Goal: Task Accomplishment & Management: Complete application form

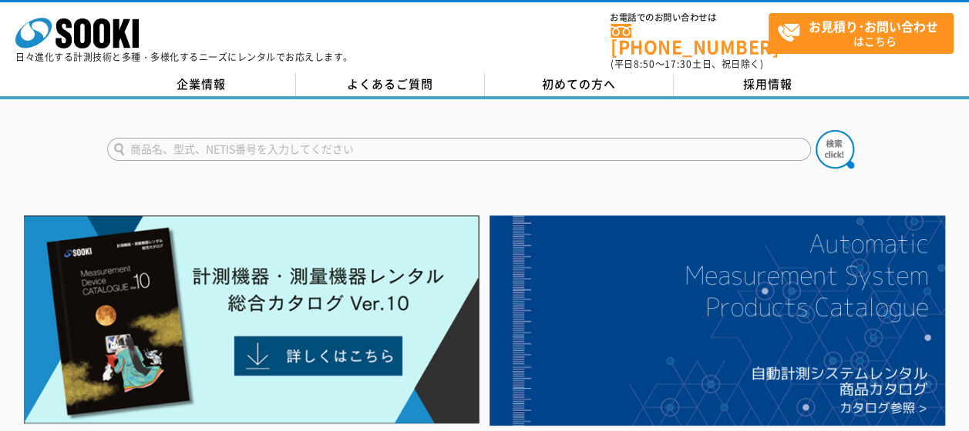
click at [341, 140] on input "text" at bounding box center [458, 149] width 703 height 23
type input "MLSS"
click at [828, 137] on img at bounding box center [834, 149] width 39 height 39
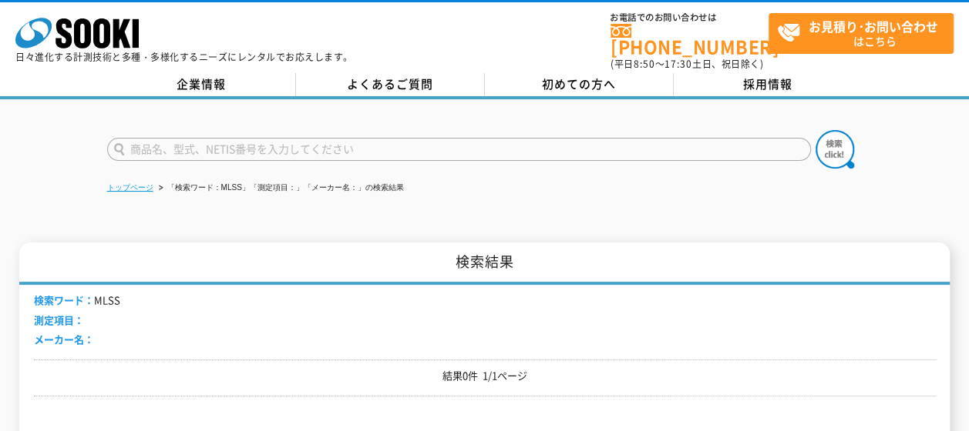
click at [142, 183] on link "トップページ" at bounding box center [130, 187] width 46 height 8
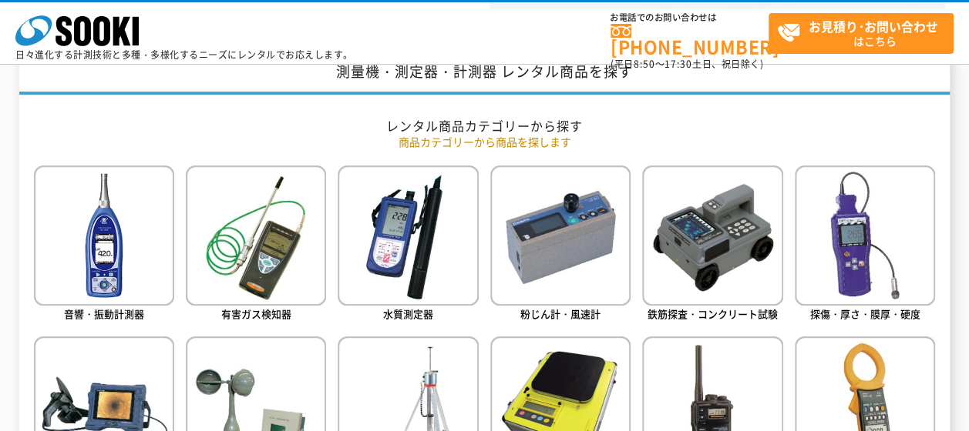
scroll to position [616, 0]
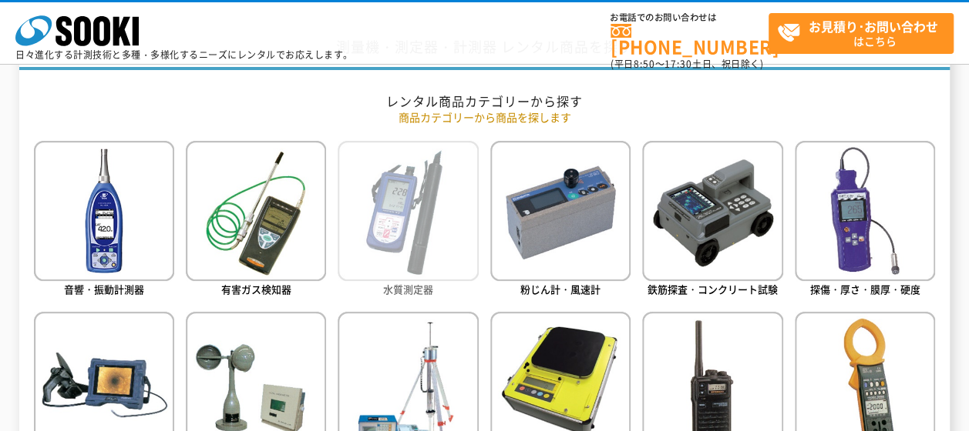
click at [408, 188] on img at bounding box center [407, 211] width 140 height 140
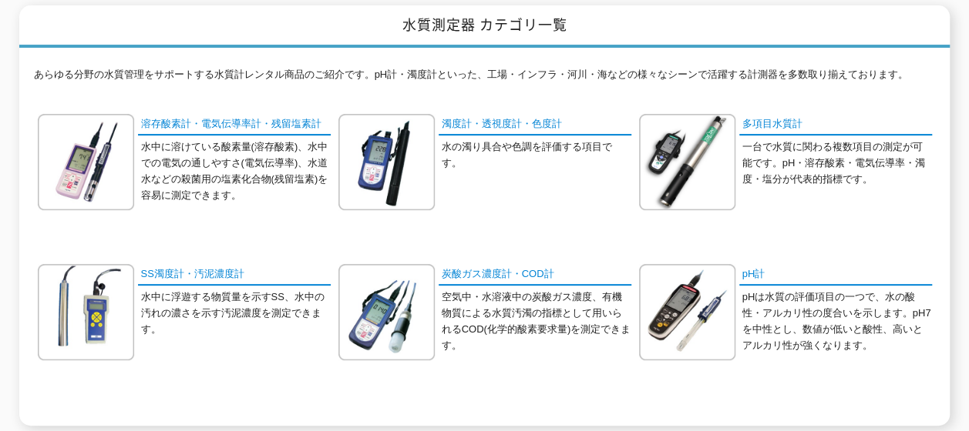
scroll to position [231, 0]
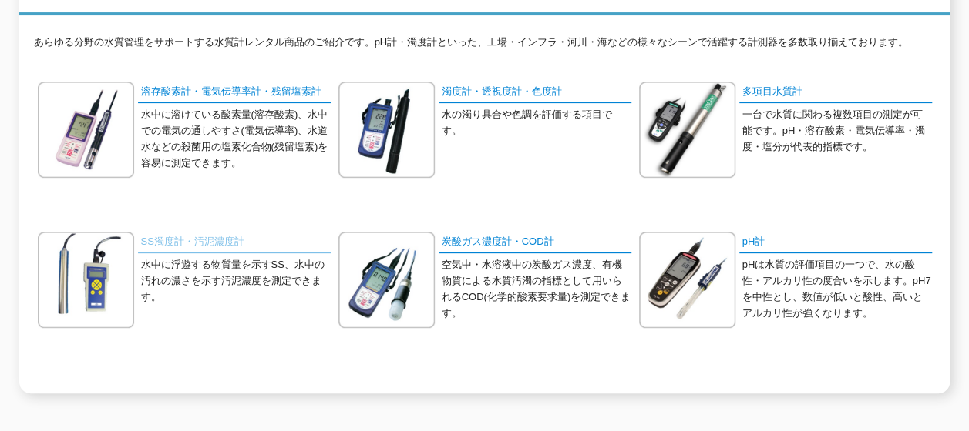
click at [163, 234] on link "SS濁度計・汚泥濃度計" at bounding box center [234, 243] width 193 height 22
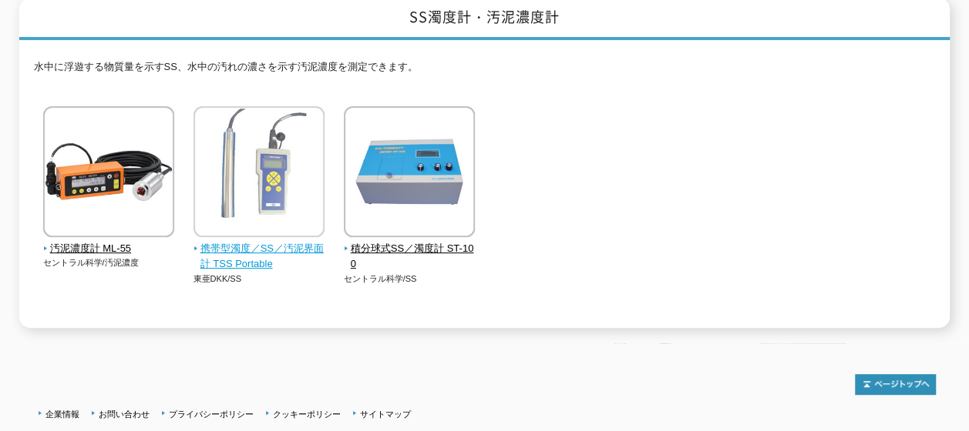
scroll to position [231, 0]
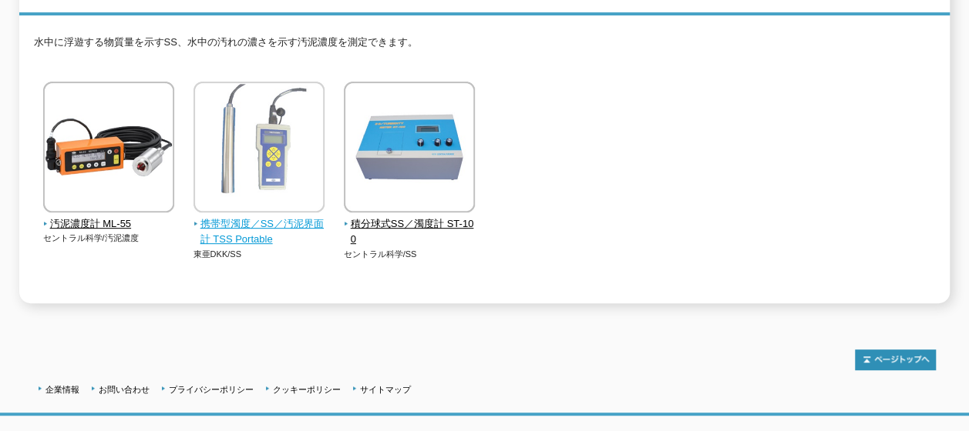
click at [213, 230] on span "携帯型濁度／SS／汚泥界面計 TSS Portable" at bounding box center [259, 233] width 132 height 32
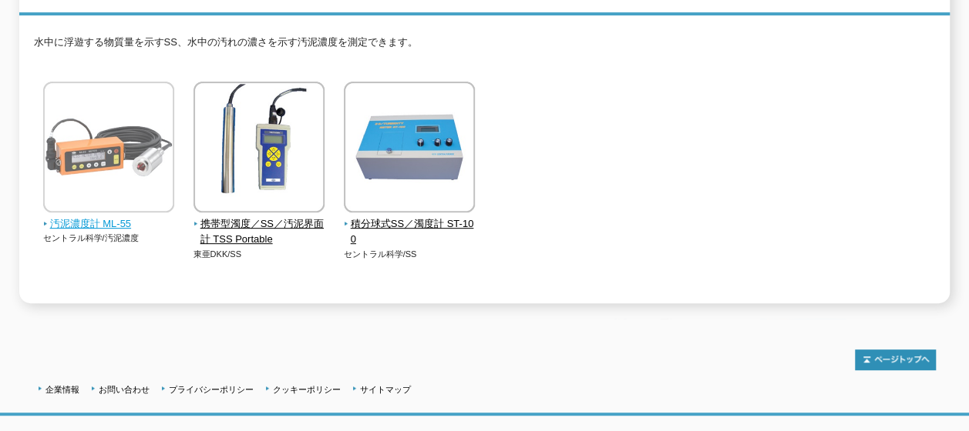
click at [51, 92] on img at bounding box center [108, 149] width 131 height 135
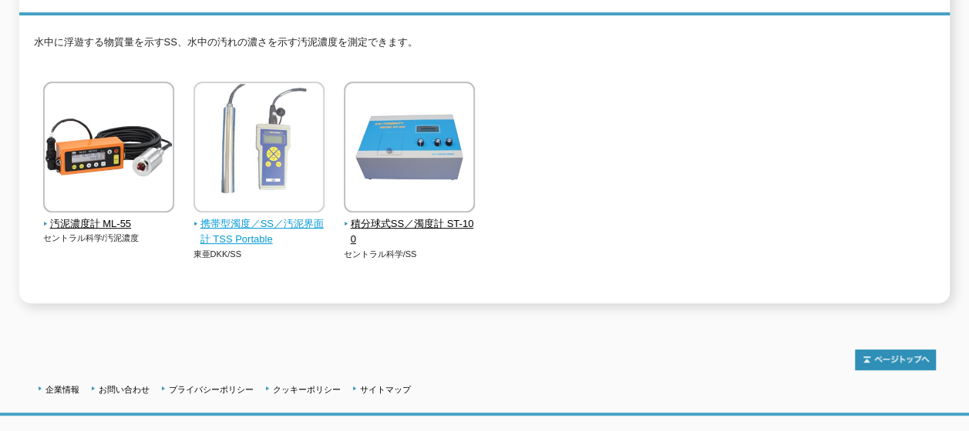
click at [203, 131] on img at bounding box center [258, 149] width 131 height 135
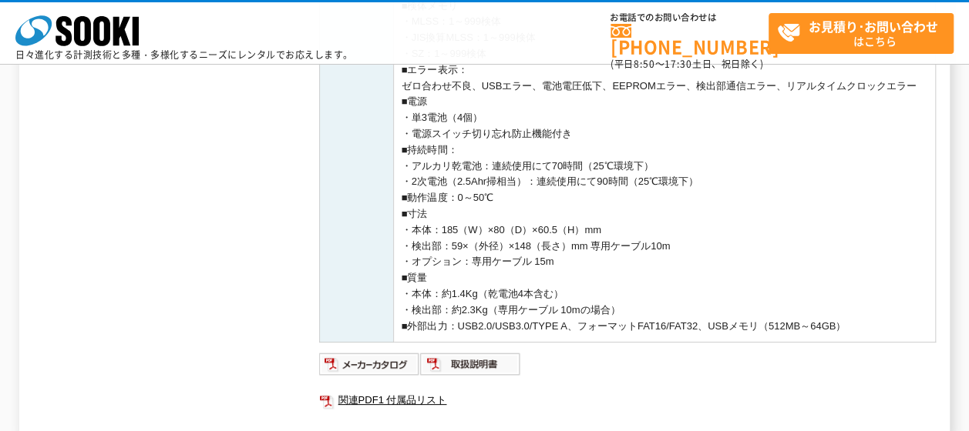
scroll to position [848, 0]
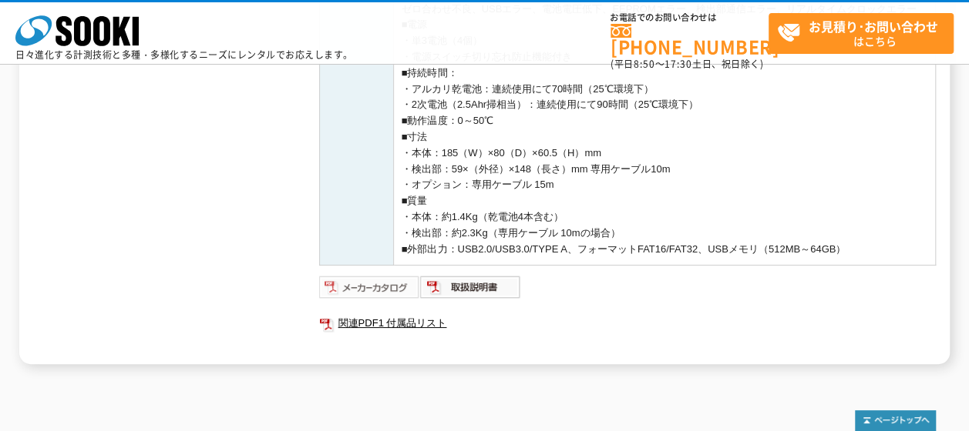
click at [348, 288] on img at bounding box center [369, 287] width 101 height 25
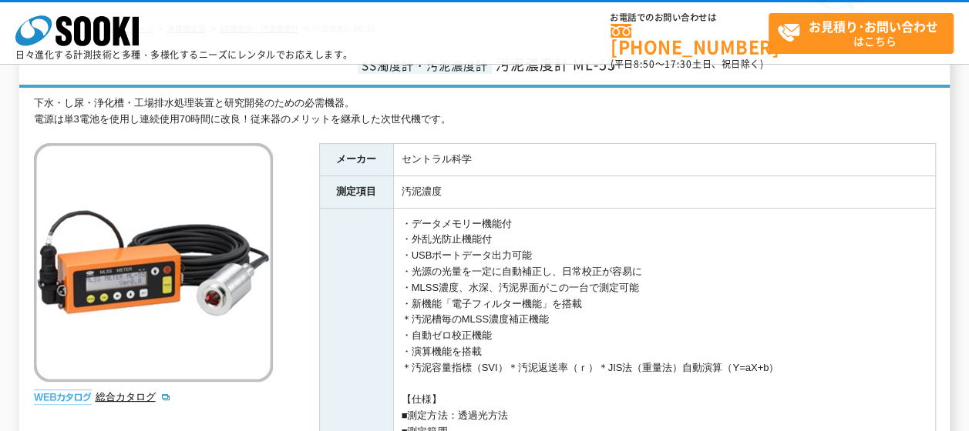
scroll to position [0, 0]
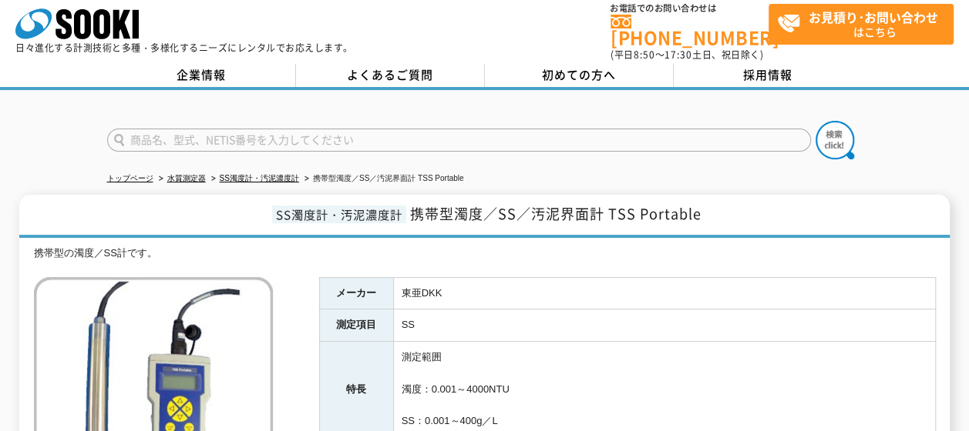
scroll to position [86, 0]
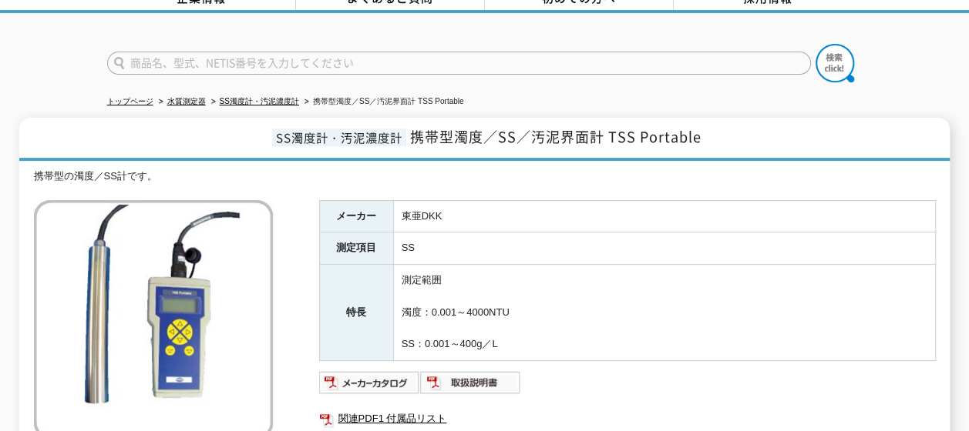
click at [223, 249] on img at bounding box center [153, 319] width 239 height 239
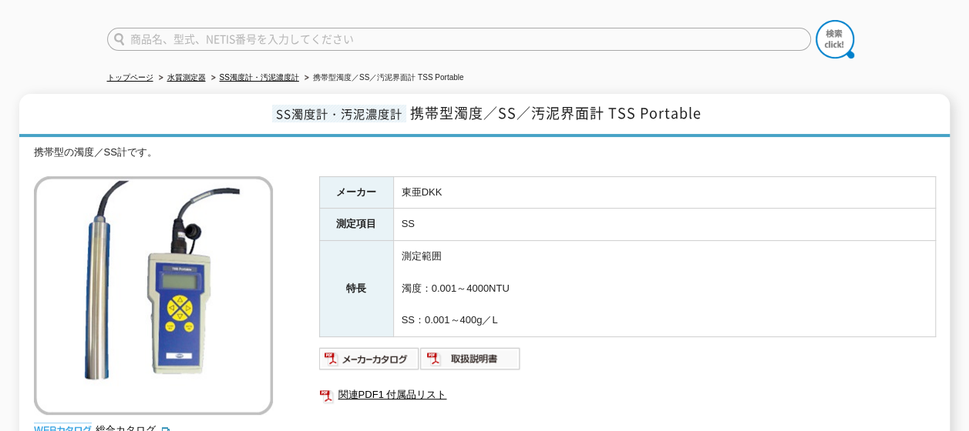
scroll to position [77, 0]
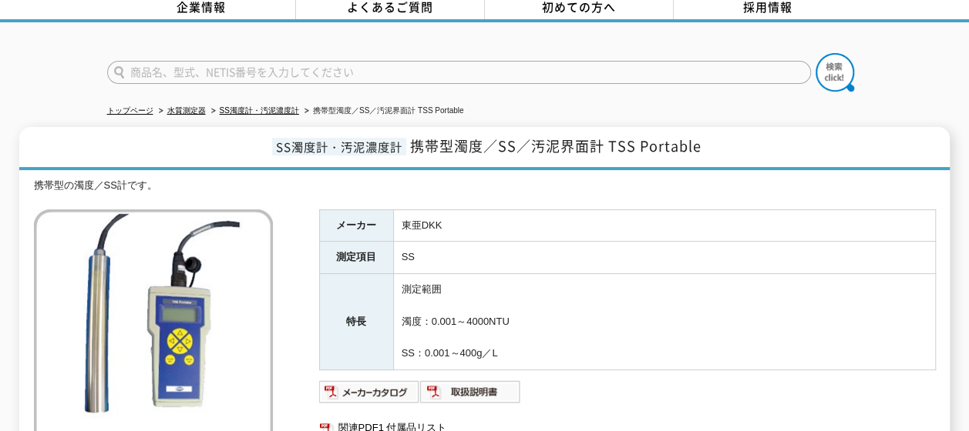
drag, startPoint x: 388, startPoint y: 208, endPoint x: 315, endPoint y: 153, distance: 91.2
click at [315, 153] on h1 "SS濁度計・汚泥濃度計 携帯型濁度／SS／汚泥界面計 TSS Portable" at bounding box center [484, 148] width 930 height 43
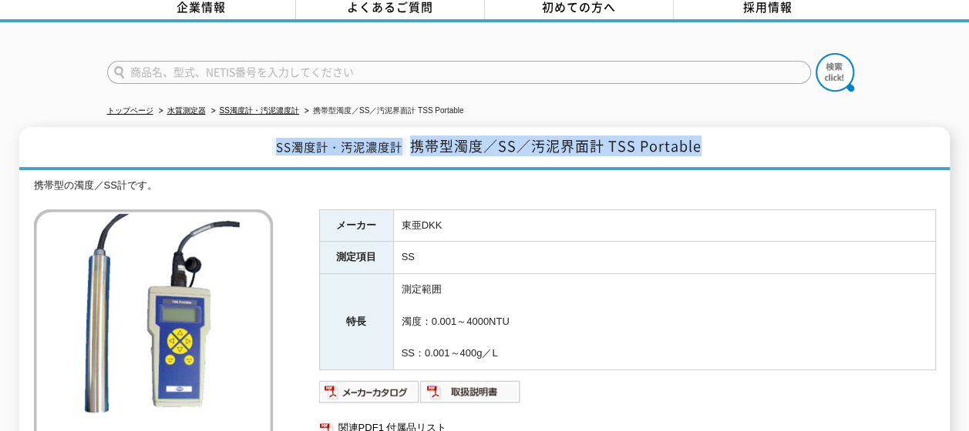
drag, startPoint x: 277, startPoint y: 136, endPoint x: 703, endPoint y: 138, distance: 426.9
click at [703, 138] on h1 "SS濁度計・汚泥濃度計 携帯型濁度／SS／汚泥界面計 TSS Portable" at bounding box center [484, 148] width 930 height 43
drag, startPoint x: 703, startPoint y: 138, endPoint x: 660, endPoint y: 138, distance: 43.1
copy h1 "SS濁度計・汚泥濃度計 携帯型濁度／SS／汚泥界面計 TSS Portable"
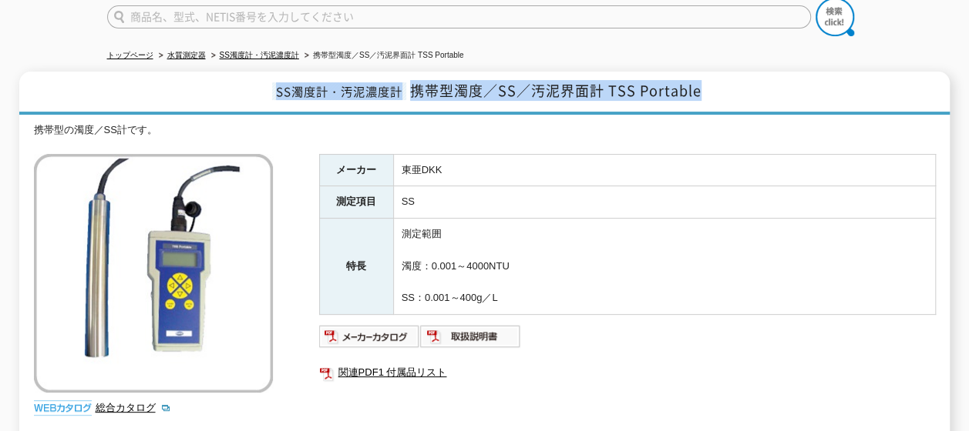
scroll to position [0, 0]
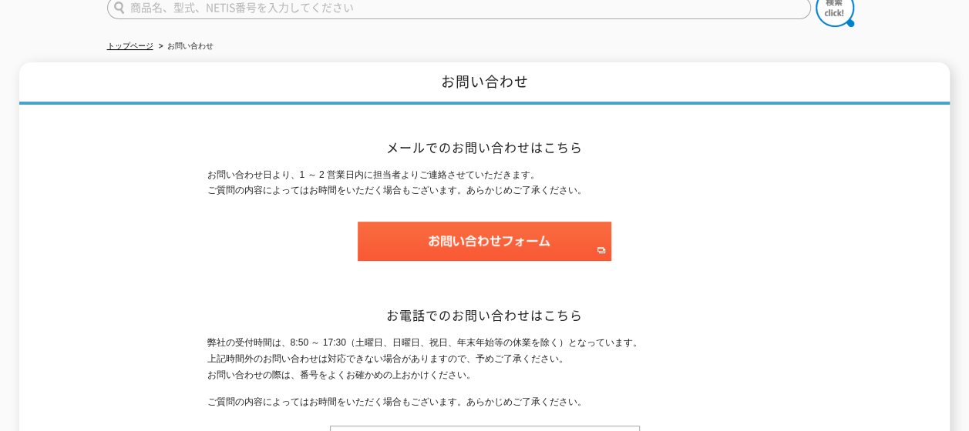
scroll to position [154, 0]
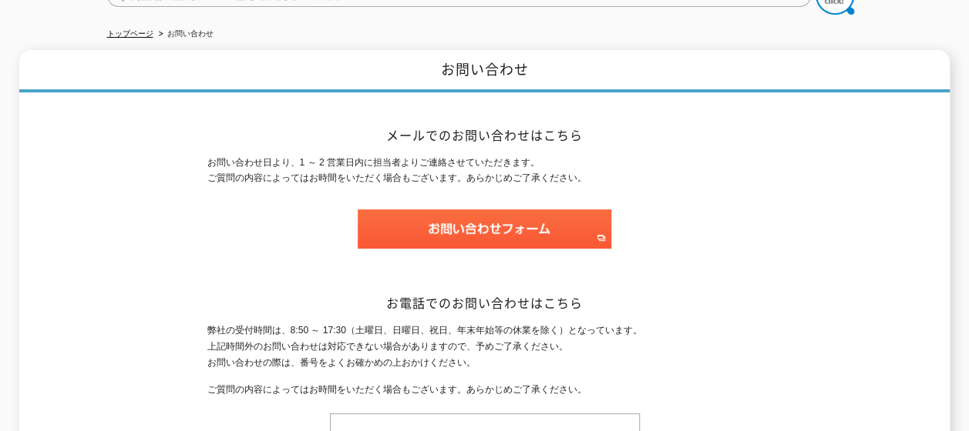
click at [248, 165] on p "お問い合わせ日より、1 ～ 2 営業日内に担当者よりご連絡させていただきます。 ご質問の内容によってはお時間をいただく場合もございます。あらかじめご了承くださ…" at bounding box center [484, 171] width 555 height 32
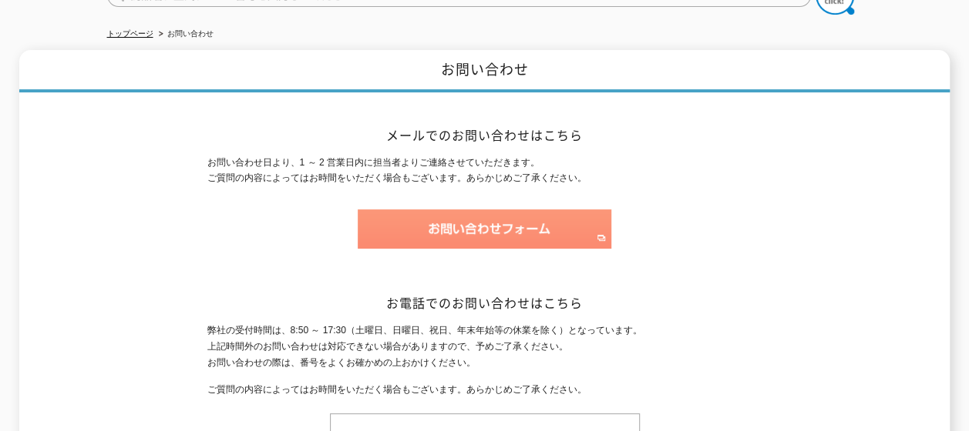
click at [481, 227] on img at bounding box center [484, 229] width 253 height 39
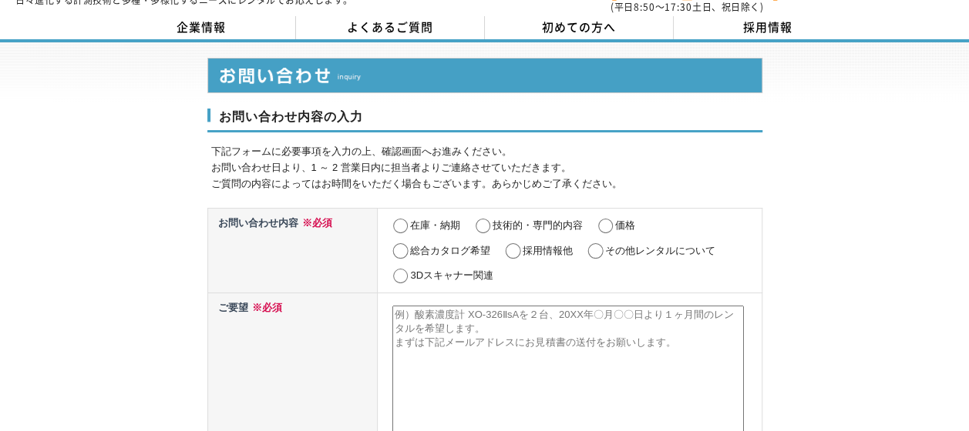
scroll to position [77, 0]
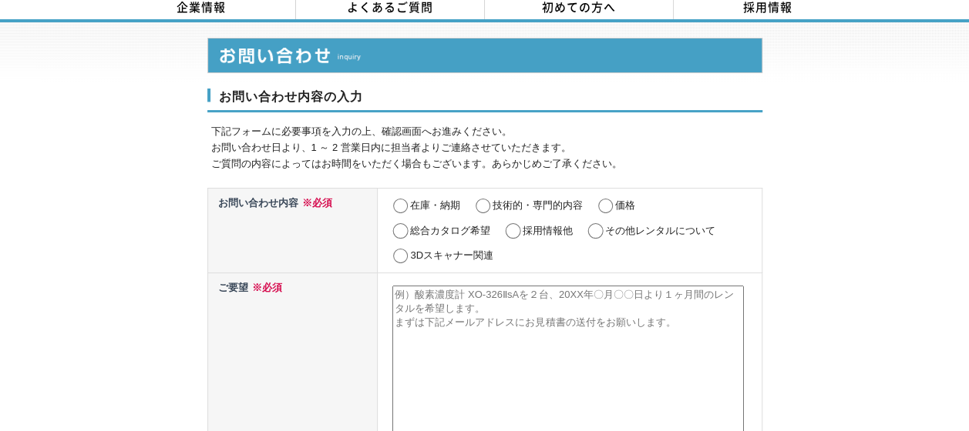
click at [445, 200] on label "在庫・納期" at bounding box center [435, 206] width 50 height 12
click at [410, 199] on input "在庫・納期" at bounding box center [400, 206] width 19 height 15
radio input "true"
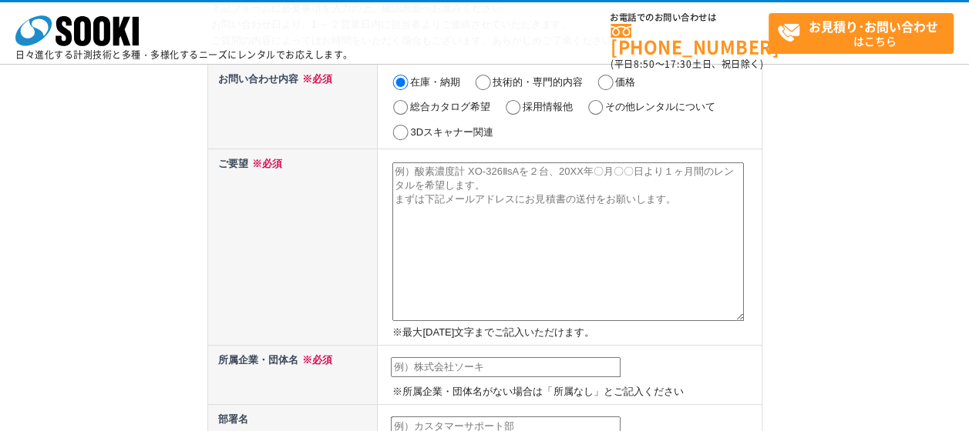
scroll to position [154, 0]
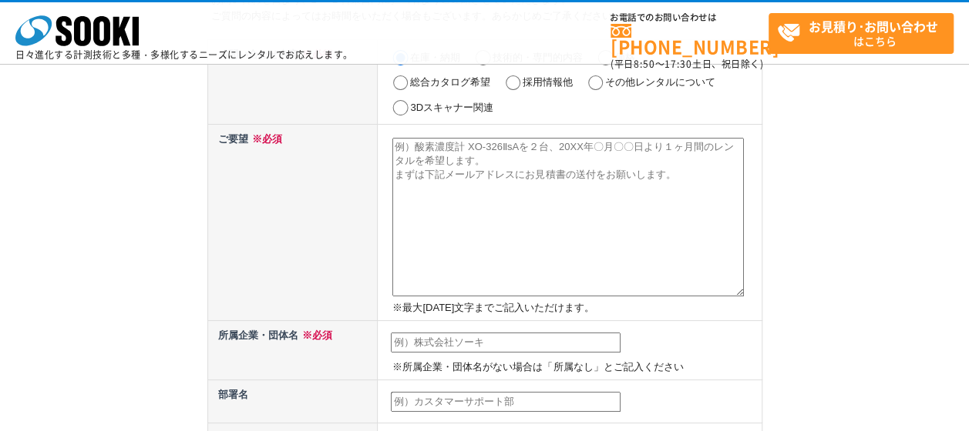
click at [445, 193] on textarea at bounding box center [567, 217] width 351 height 159
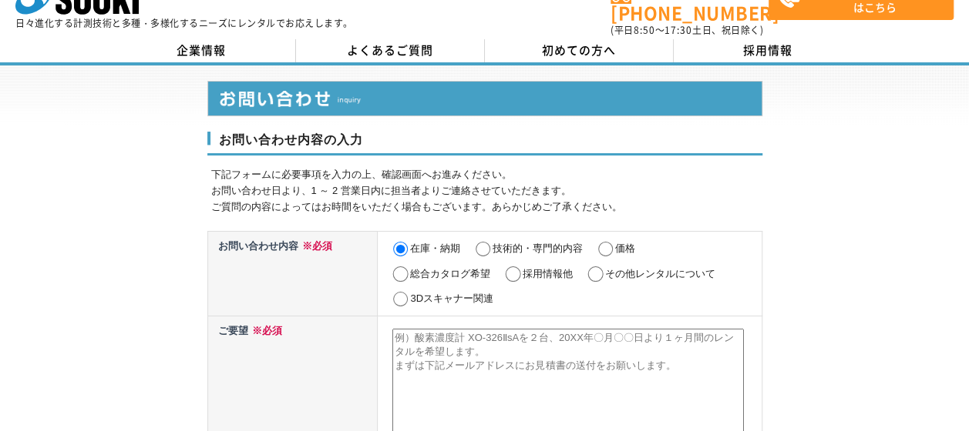
scroll to position [0, 0]
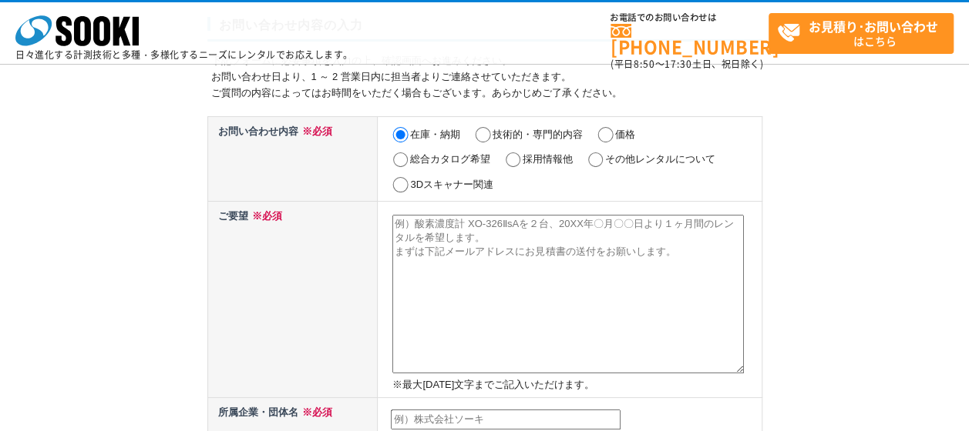
scroll to position [154, 0]
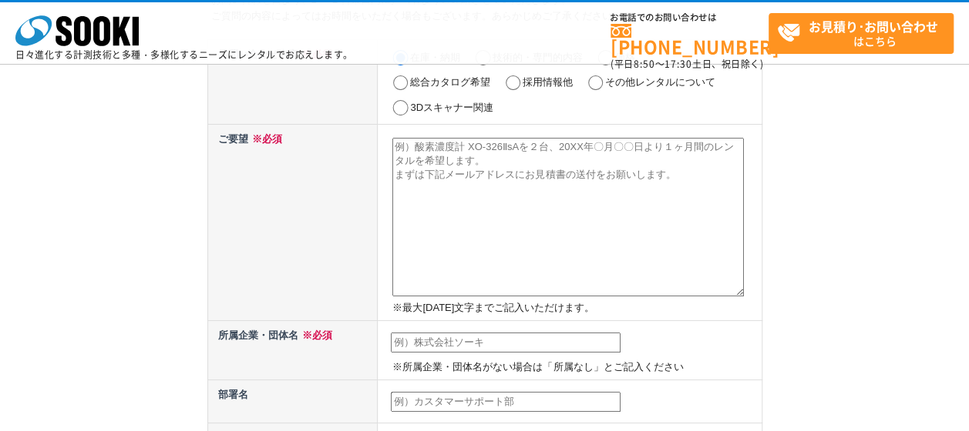
click at [461, 220] on textarea at bounding box center [567, 217] width 351 height 159
paste textarea "SS濁度計・汚泥濃度計携帯型濁度／SS／汚泥界面計 TSS Portable"
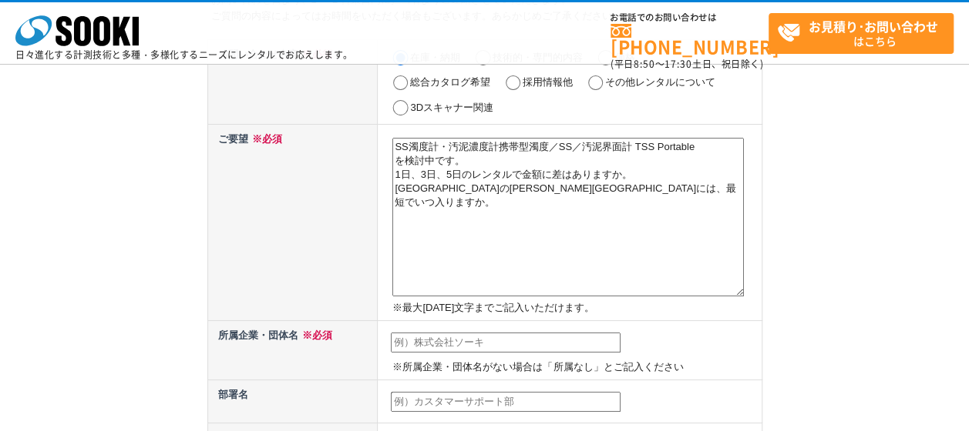
click at [395, 149] on textarea "SS濁度計・汚泥濃度計携帯型濁度／SS／汚泥界面計 TSS Portable を検討中です。 1日、3日、5日のレンタルで金額に差はありますか。 [GEOGR…" at bounding box center [567, 217] width 351 height 159
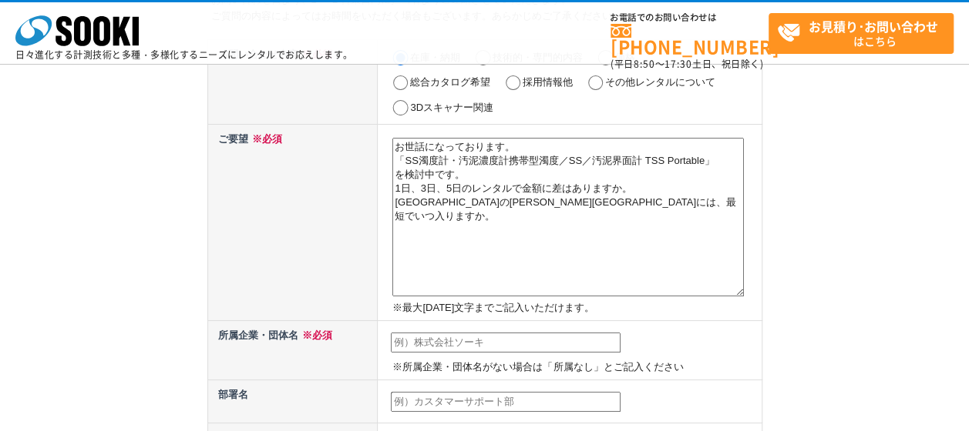
click at [474, 206] on textarea "お世話になっております。 「SS濁度計・汚泥濃度計携帯型濁度／SS／汚泥界面計 TSS Portable」 を検討中です。 1日、3日、5日のレンタルで金額に…" at bounding box center [567, 217] width 351 height 159
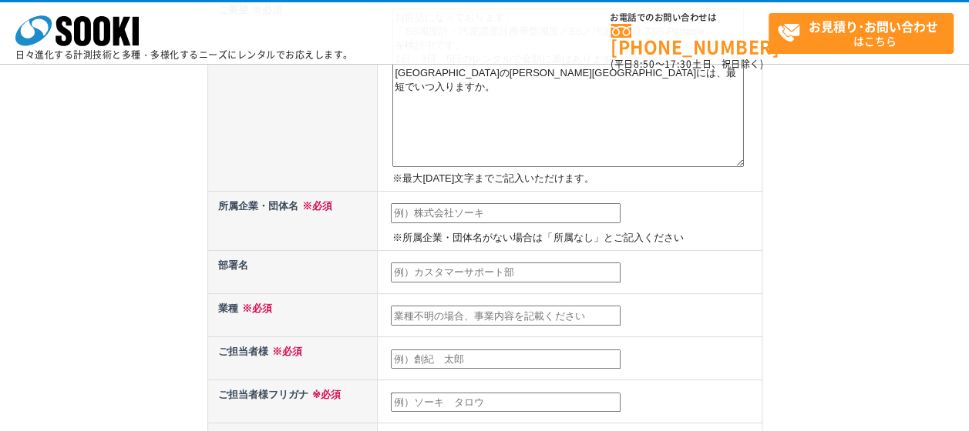
scroll to position [308, 0]
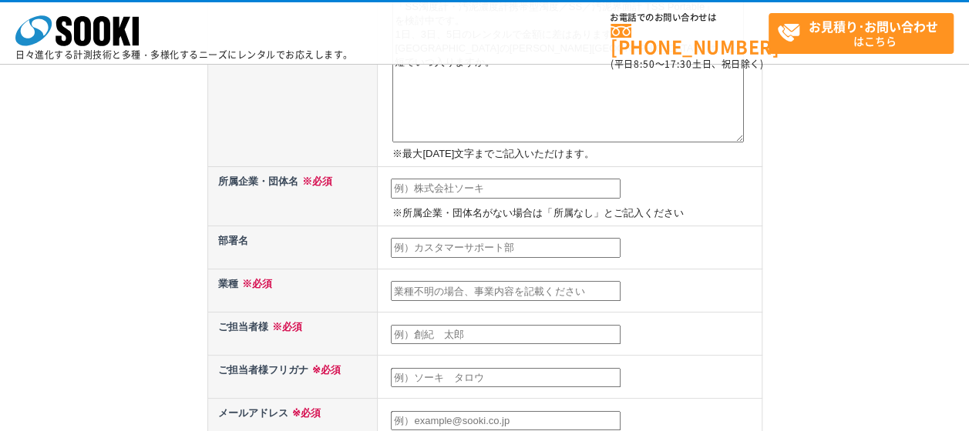
type textarea "お世話になっております。 「SS濁度計・汚泥濃度計携帯型濁度／SS／汚泥界面計 TSS Portable」 を検討中です。 1日、3日、5日のレンタルで金額に…"
click at [470, 186] on input "text" at bounding box center [506, 189] width 230 height 20
type input "三機工業株式会社"
type input "[PERSON_NAME]"
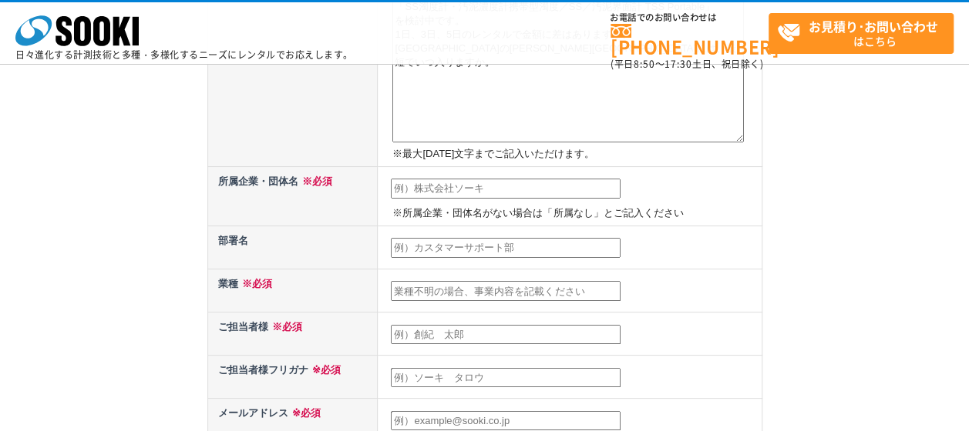
type input "[EMAIL_ADDRESS][DOMAIN_NAME]"
type input "242"
select select "14"
type input "[PERSON_NAME][GEOGRAPHIC_DATA]"
type input "中央林間"
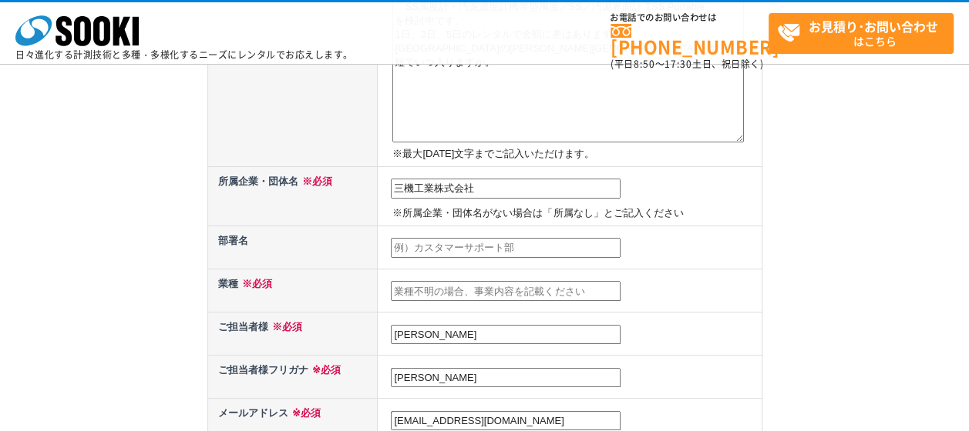
click at [450, 245] on input "text" at bounding box center [506, 248] width 230 height 20
click at [391, 291] on input "text" at bounding box center [506, 291] width 230 height 20
click at [408, 288] on input "text" at bounding box center [506, 291] width 230 height 20
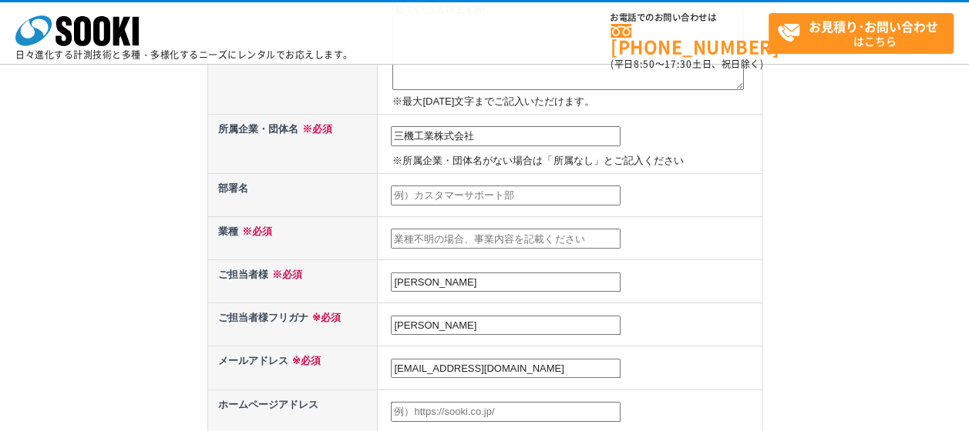
scroll to position [385, 0]
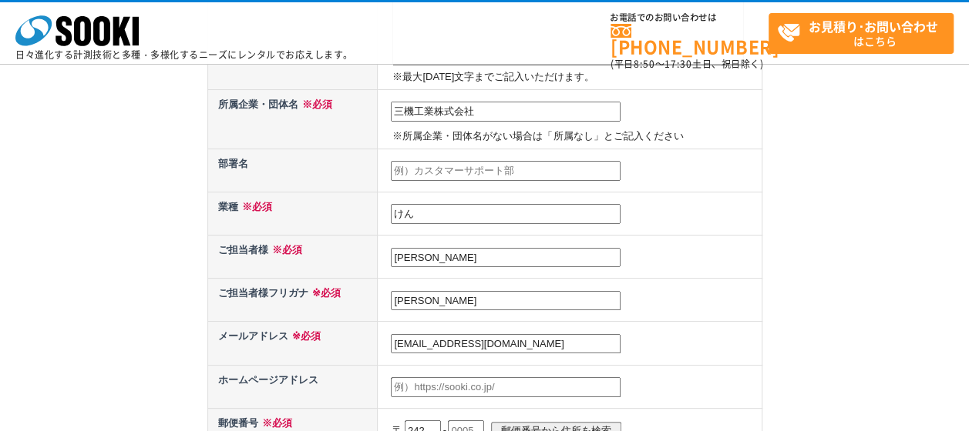
type input "け"
type input "建設業"
type input "ナカミズタイキ"
click at [348, 194] on th "業種 ※必須" at bounding box center [292, 213] width 170 height 43
click at [321, 192] on th "業種 ※必須" at bounding box center [292, 213] width 170 height 43
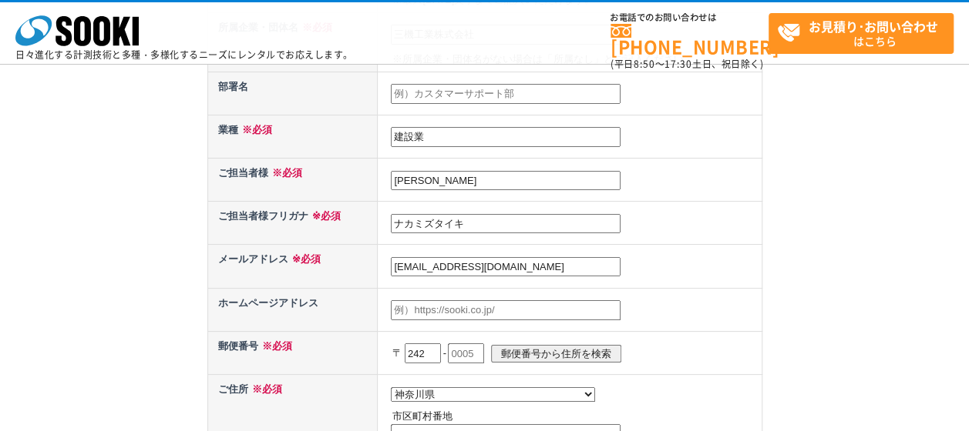
scroll to position [539, 0]
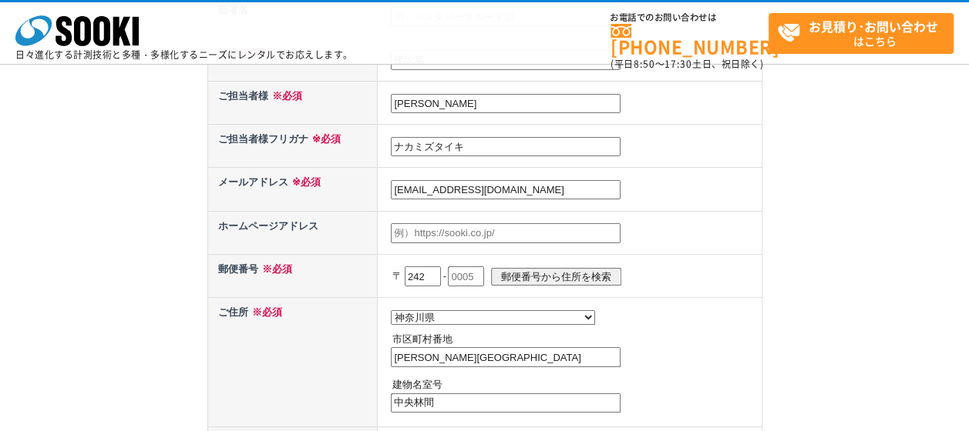
click at [415, 227] on input "text" at bounding box center [506, 233] width 230 height 20
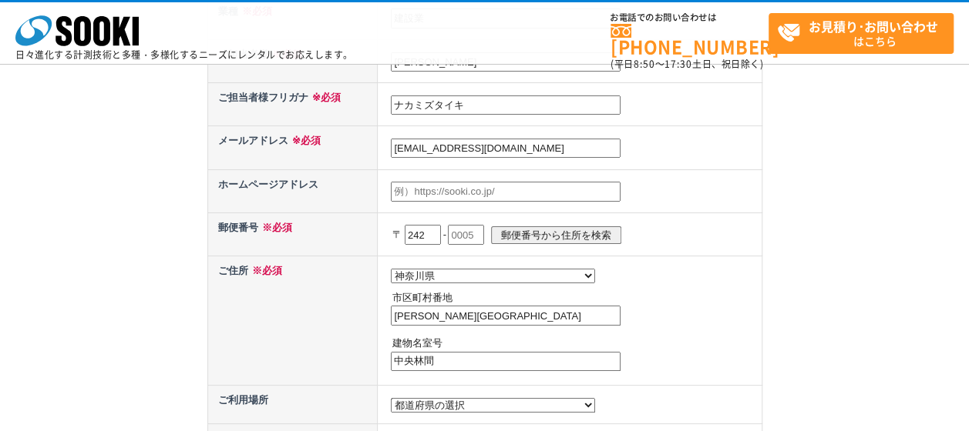
scroll to position [616, 0]
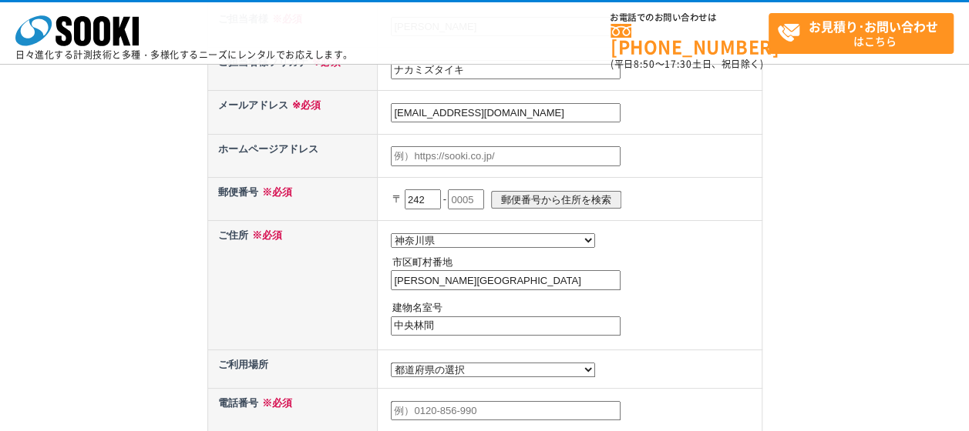
click at [476, 190] on input "text" at bounding box center [466, 200] width 36 height 20
type input "0007"
click at [485, 334] on input "中央林間" at bounding box center [506, 327] width 230 height 20
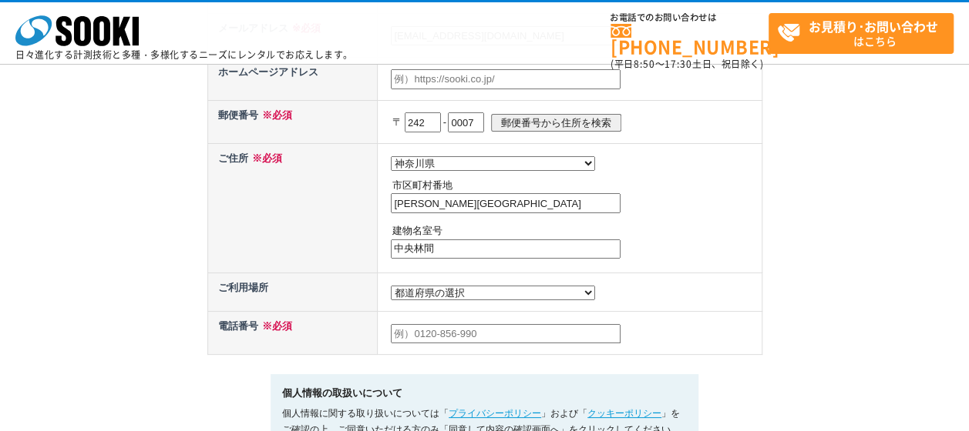
click at [406, 294] on select "都道府県の選択 [GEOGRAPHIC_DATA]未定 北海道 [GEOGRAPHIC_DATA] [GEOGRAPHIC_DATA] [PERSON_NAM…" at bounding box center [493, 293] width 204 height 15
click at [477, 249] on input "中央林間" at bounding box center [506, 250] width 230 height 20
drag, startPoint x: 468, startPoint y: 243, endPoint x: 372, endPoint y: 241, distance: 96.3
click at [372, 241] on tr "ご住所 ※必須 都道府県の選択 北海道 [GEOGRAPHIC_DATA] [GEOGRAPHIC_DATA] [PERSON_NAME][GEOGRAPHI…" at bounding box center [484, 207] width 554 height 129
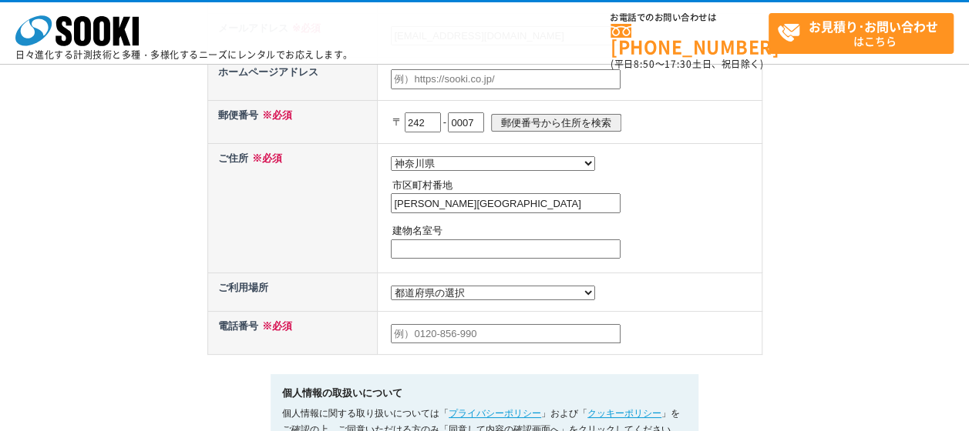
click at [435, 213] on input "[PERSON_NAME][GEOGRAPHIC_DATA]" at bounding box center [506, 203] width 230 height 20
paste input "中央林間"
type input "[PERSON_NAME][STREET_ADDRESS]"
click at [455, 250] on input "text" at bounding box center [506, 250] width 230 height 20
click at [362, 250] on th "ご住所 ※必須" at bounding box center [292, 207] width 170 height 129
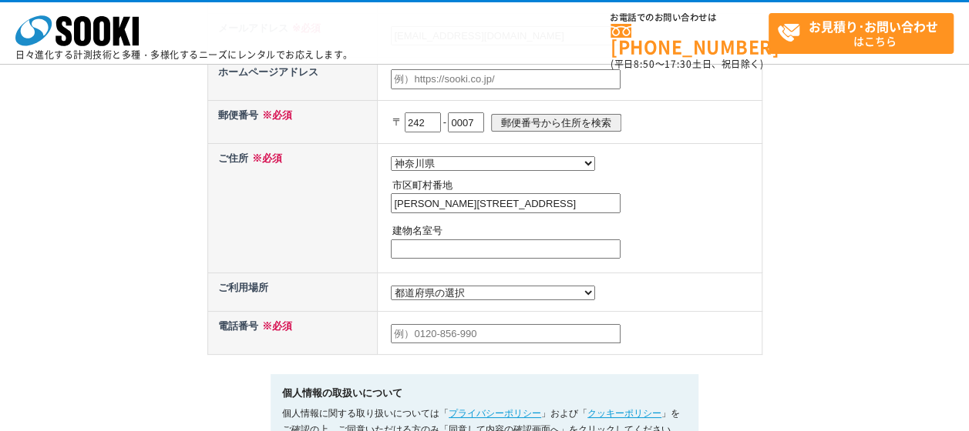
click at [400, 247] on input "text" at bounding box center [506, 250] width 230 height 20
type input "三機テクノセンター"
click at [427, 273] on td "都道府県の選択 [GEOGRAPHIC_DATA]未定 北海道 [GEOGRAPHIC_DATA] [GEOGRAPHIC_DATA] [PERSON_NAM…" at bounding box center [570, 207] width 384 height 129
click at [307, 240] on th "ご住所 ※必須" at bounding box center [292, 207] width 170 height 129
click at [412, 295] on select "都道府県の選択 [GEOGRAPHIC_DATA]未定 北海道 [GEOGRAPHIC_DATA] [GEOGRAPHIC_DATA] [PERSON_NAM…" at bounding box center [493, 293] width 204 height 15
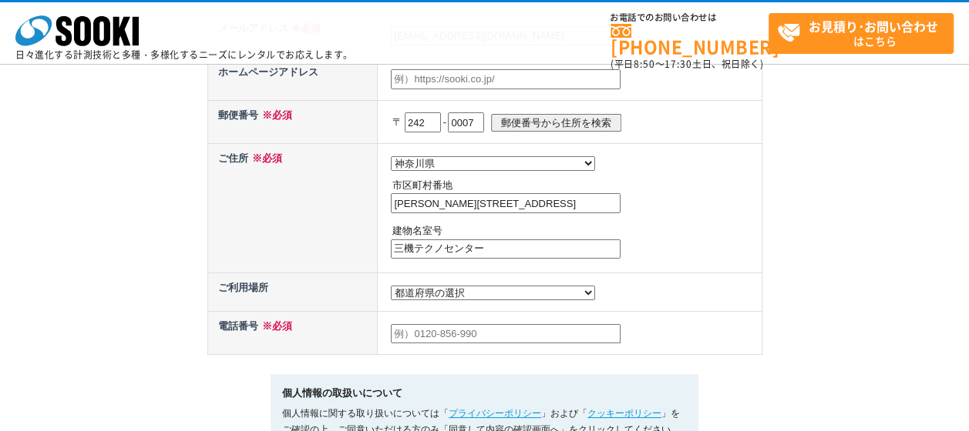
select select "14"
click at [391, 286] on select "都道府県の選択 [GEOGRAPHIC_DATA]未定 北海道 [GEOGRAPHIC_DATA] [GEOGRAPHIC_DATA] [PERSON_NAM…" at bounding box center [493, 293] width 204 height 15
click at [431, 333] on input "text" at bounding box center [506, 334] width 230 height 20
click at [365, 279] on th "ご利用場所" at bounding box center [292, 293] width 170 height 39
click at [468, 337] on input "046-211-2140" at bounding box center [506, 334] width 230 height 20
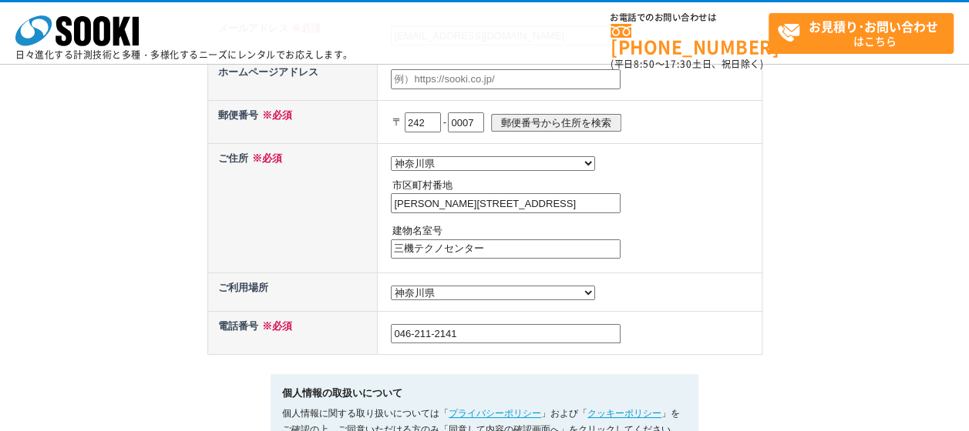
type input "046-211-2141"
click at [495, 273] on td "都道府県の選択 [GEOGRAPHIC_DATA]未定 北海道 [GEOGRAPHIC_DATA] [GEOGRAPHIC_DATA] [PERSON_NAM…" at bounding box center [570, 207] width 384 height 129
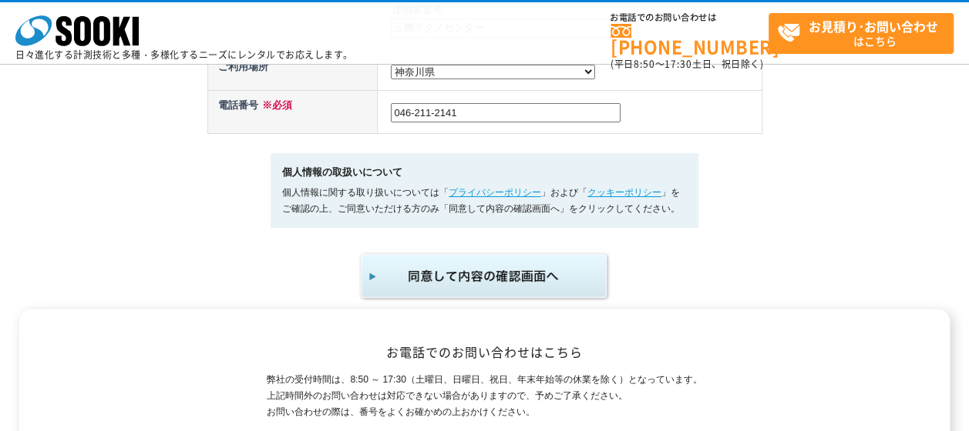
scroll to position [848, 0]
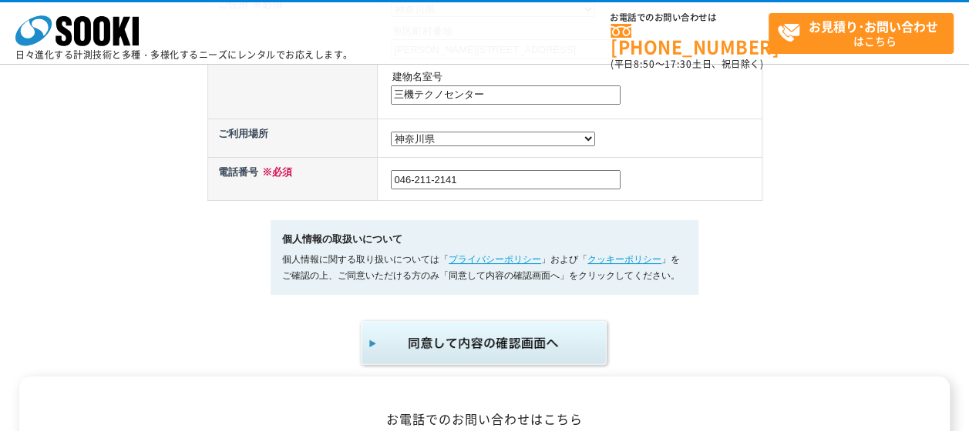
click at [502, 341] on img "submit" at bounding box center [484, 343] width 253 height 51
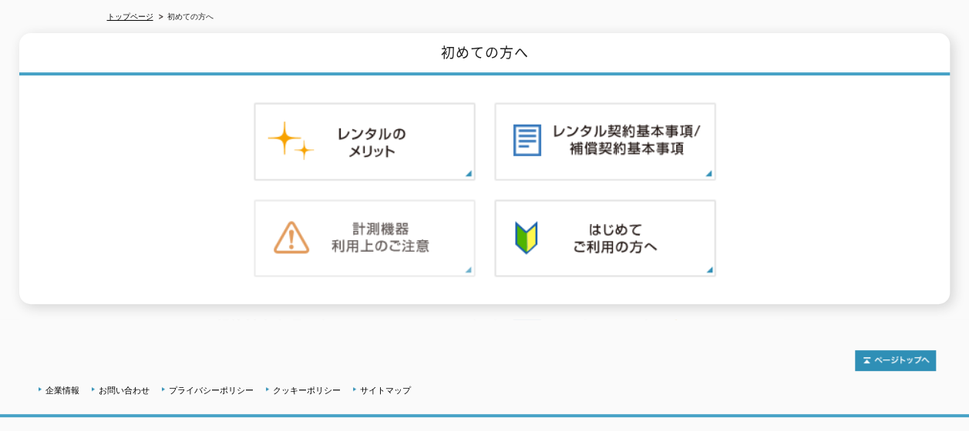
scroll to position [175, 0]
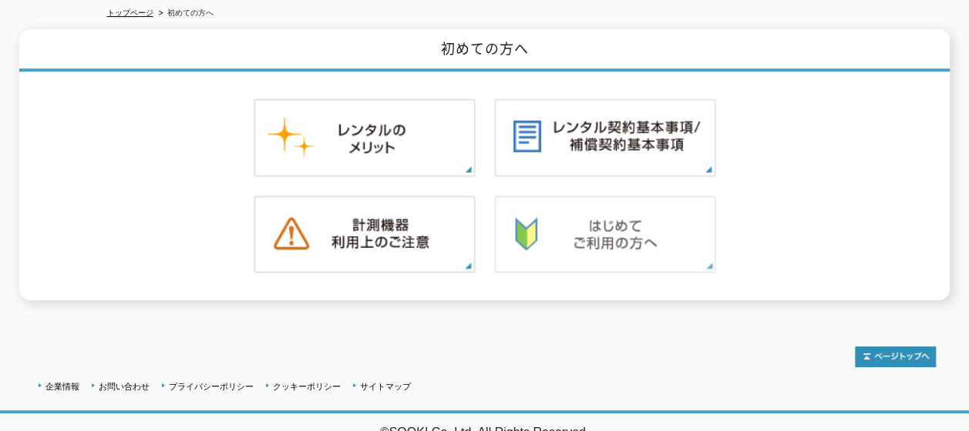
click at [510, 227] on img at bounding box center [605, 235] width 222 height 79
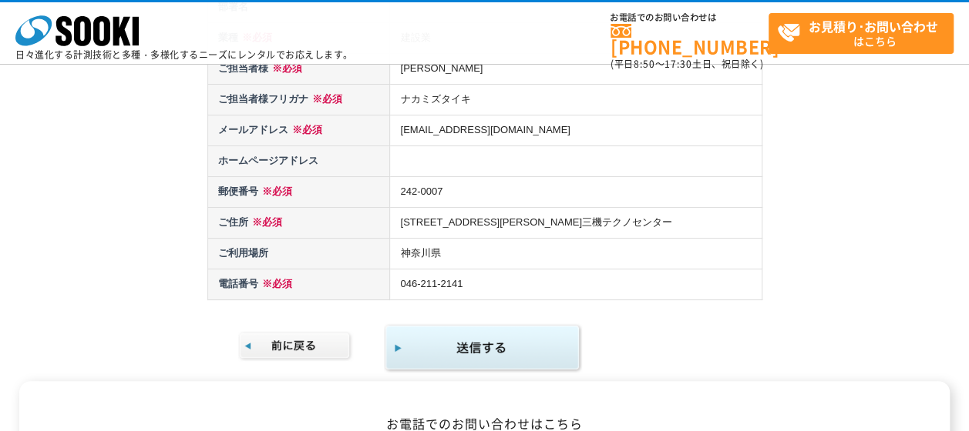
scroll to position [385, 0]
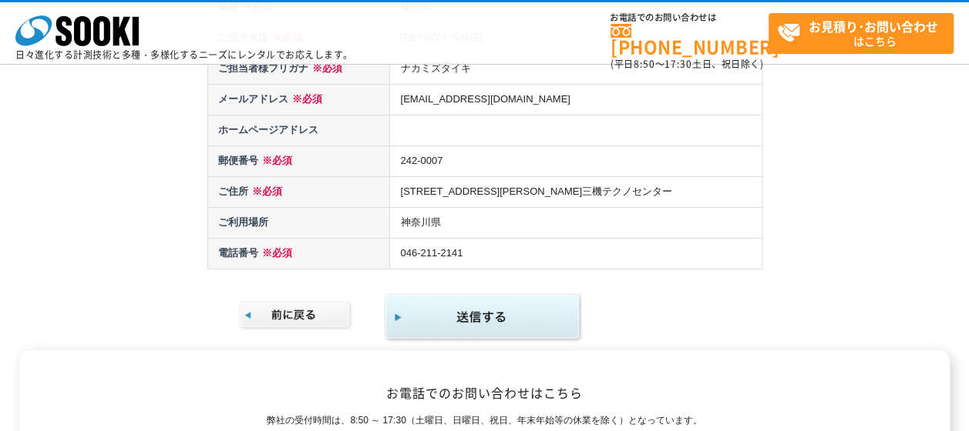
click at [415, 293] on img "submit" at bounding box center [483, 318] width 198 height 50
